Goal: Find specific page/section: Find specific page/section

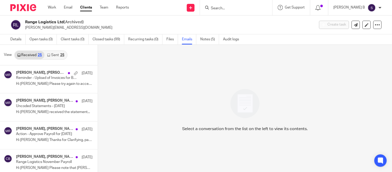
click at [84, 6] on link "Clients" at bounding box center [86, 7] width 12 height 5
click at [84, 8] on link "Clients" at bounding box center [86, 7] width 12 height 5
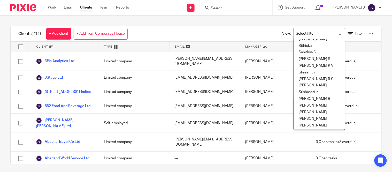
scroll to position [223, 0]
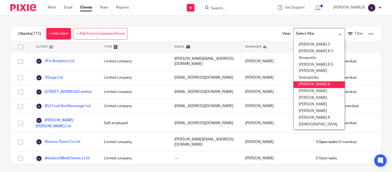
click at [307, 81] on li "[PERSON_NAME] B" at bounding box center [319, 84] width 51 height 7
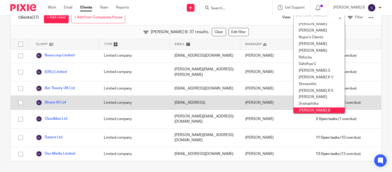
scroll to position [0, 0]
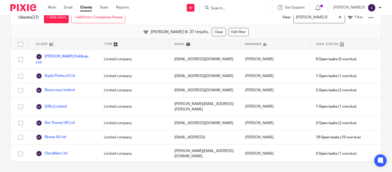
click at [257, 32] on div "[PERSON_NAME] B: 37 results. Clear Edit filter" at bounding box center [196, 32] width 371 height 14
